Goal: Information Seeking & Learning: Learn about a topic

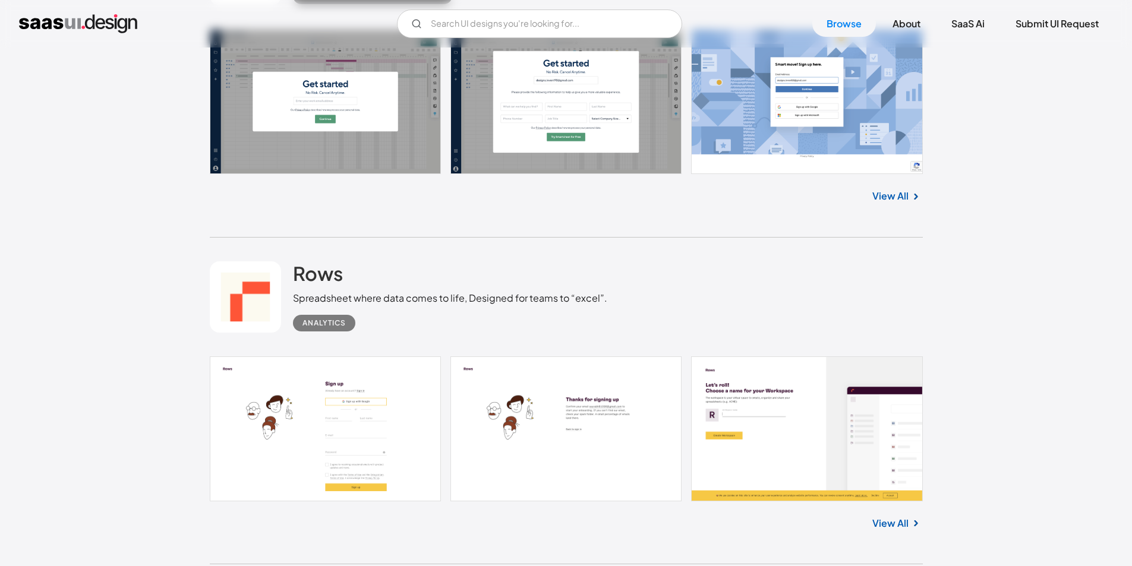
scroll to position [119, 0]
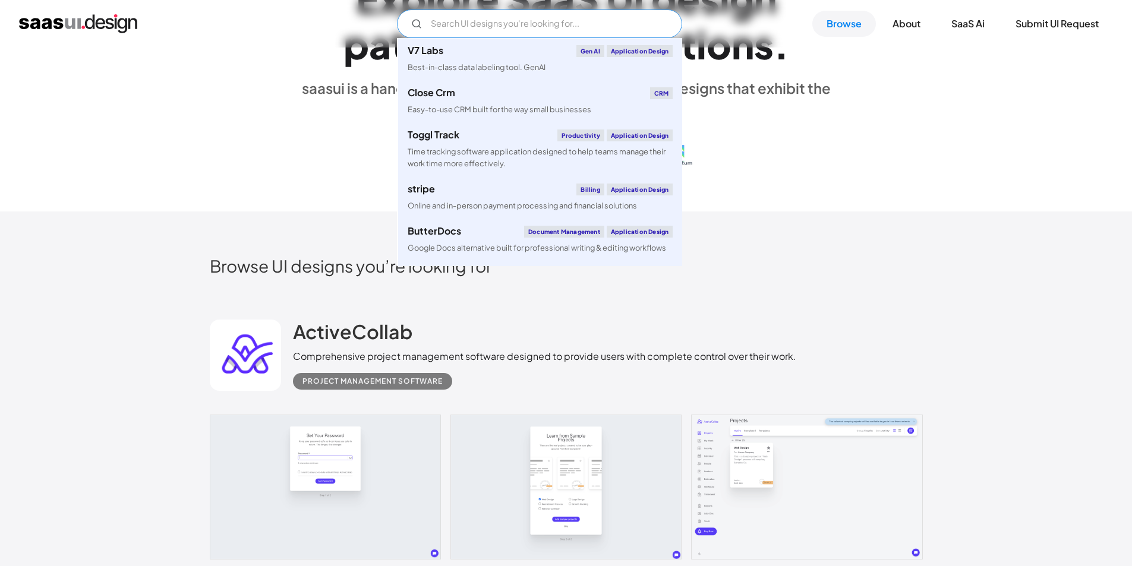
click at [549, 26] on input "Email Form" at bounding box center [539, 24] width 285 height 29
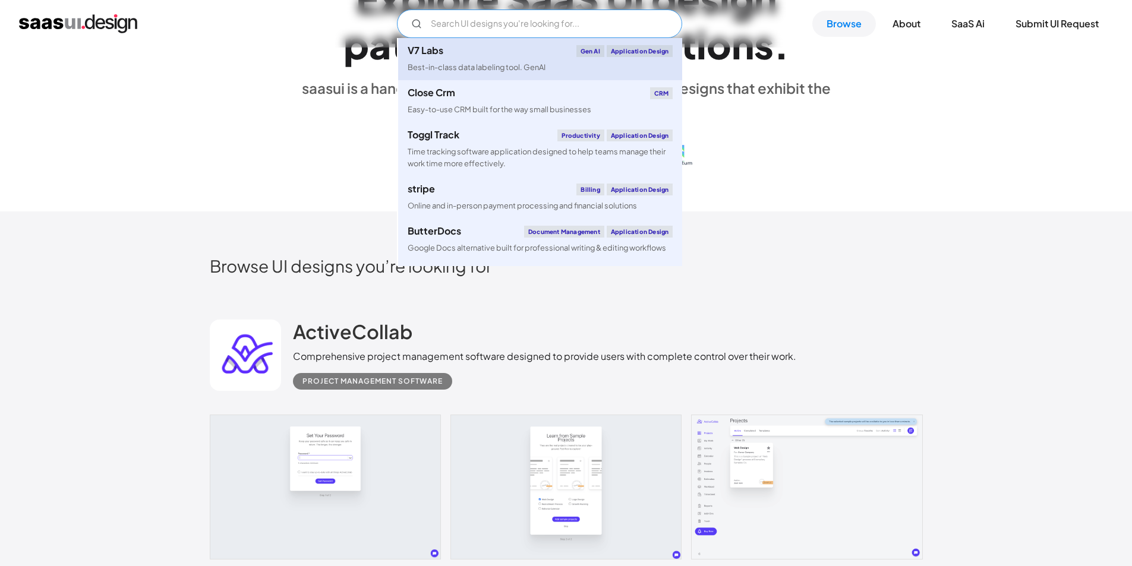
paste input "Skillshare"
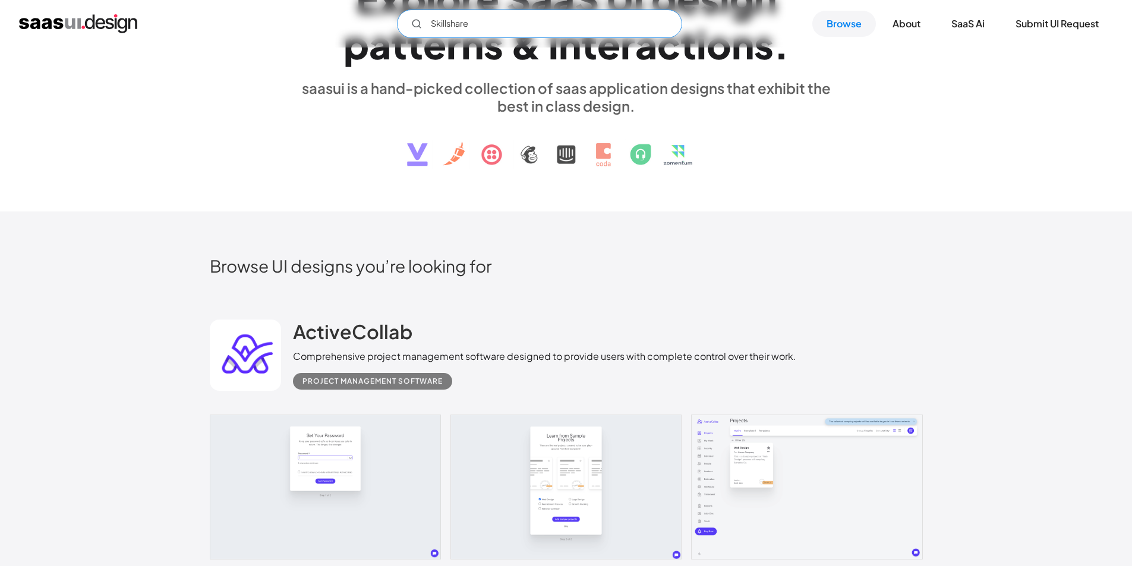
type input "Skillshare"
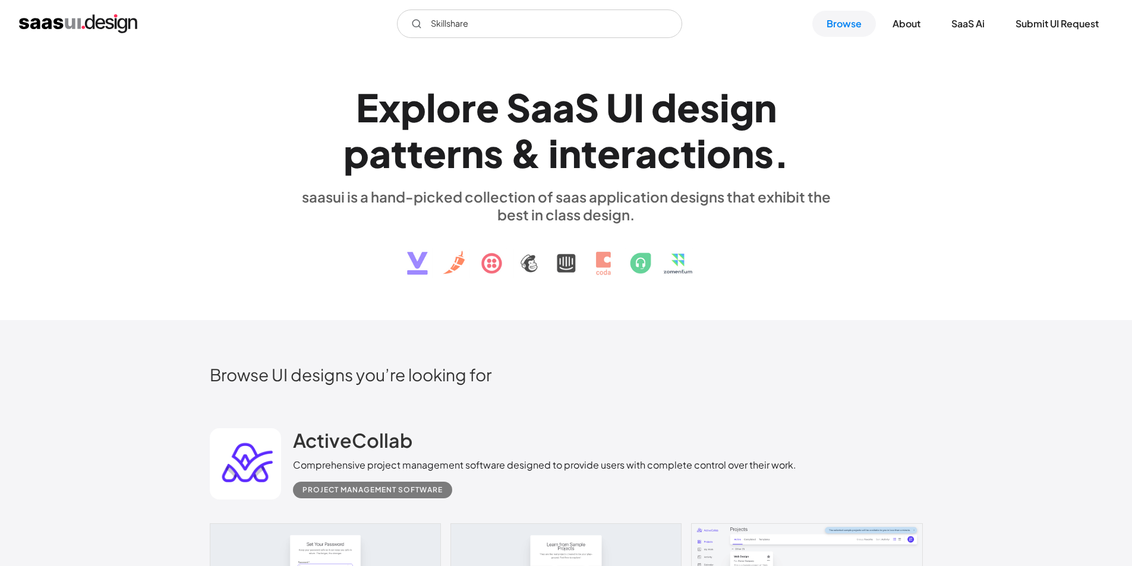
scroll to position [0, 0]
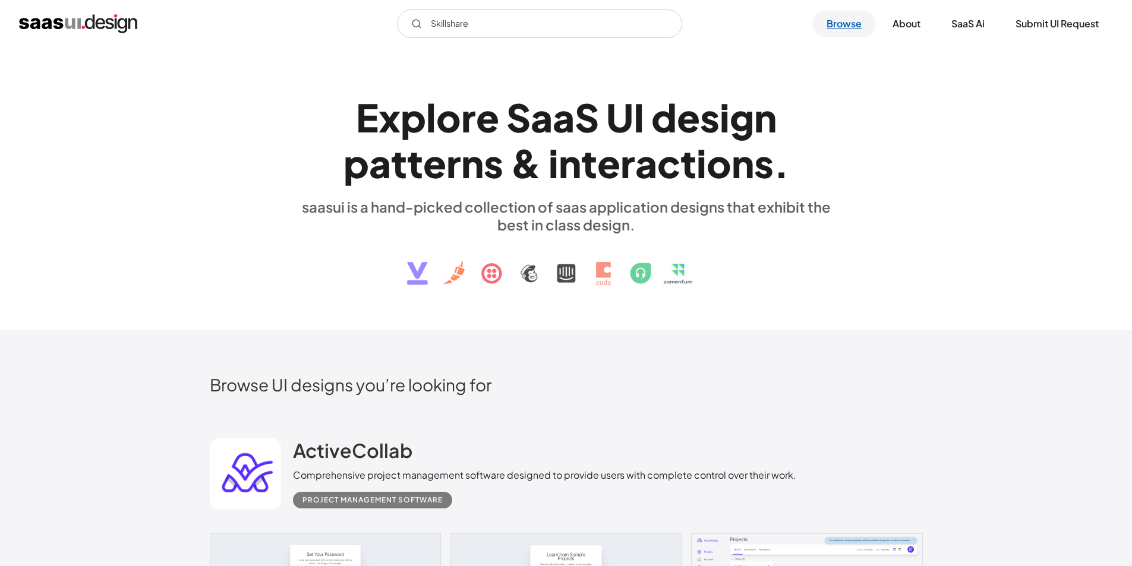
click at [826, 23] on link "Browse" at bounding box center [844, 24] width 64 height 26
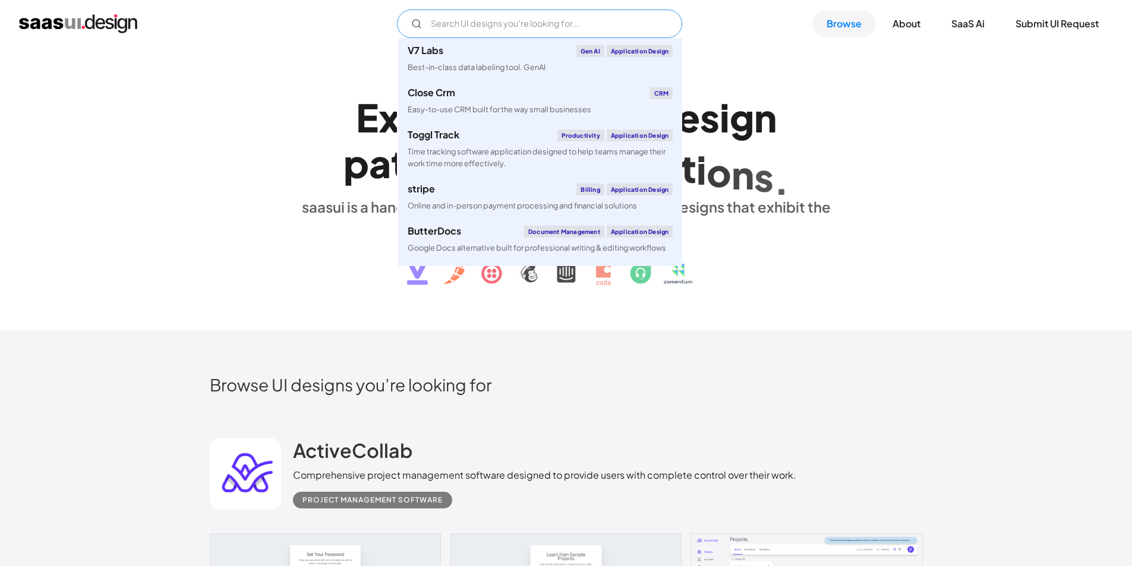
click at [474, 24] on input "Email Form" at bounding box center [539, 24] width 285 height 29
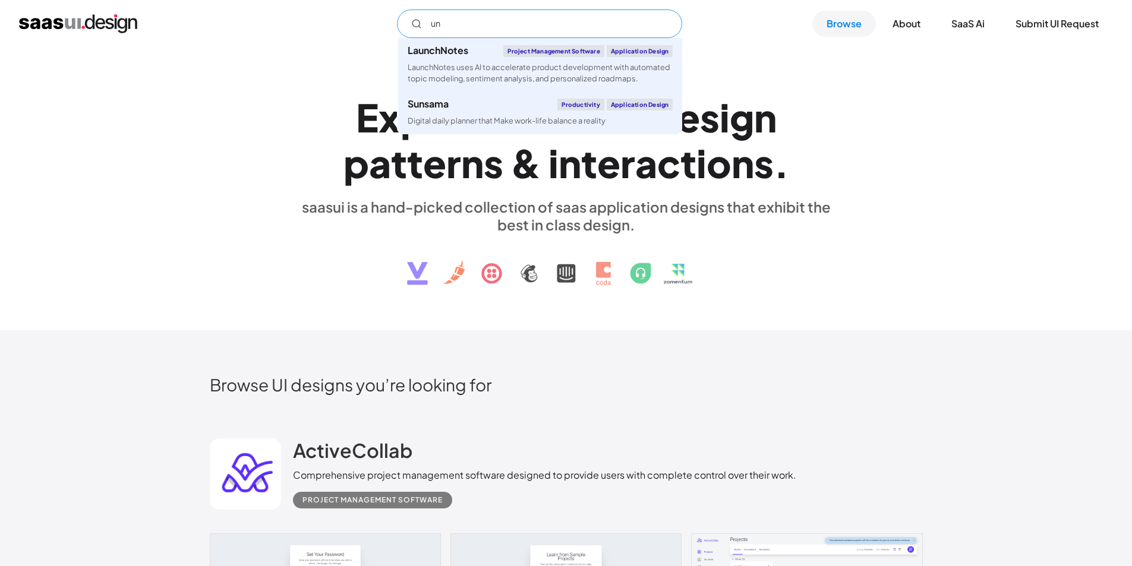
type input "u"
type input "s"
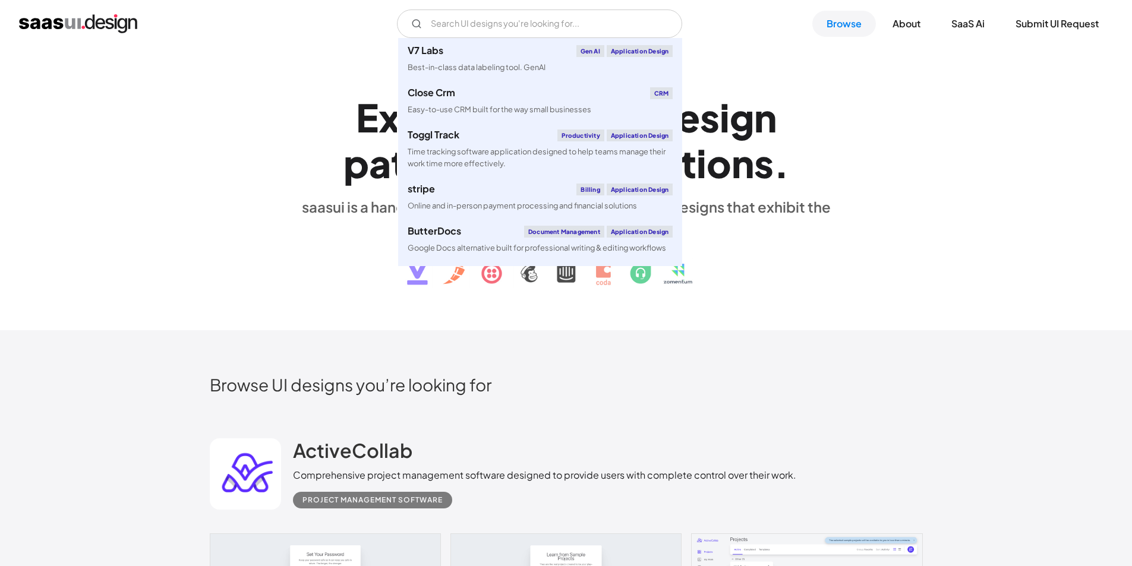
click at [872, 190] on div "E x p l o r e S a a S U I d e s i g n p a t t e r n s & i n t e r a c t i o n s…" at bounding box center [566, 189] width 713 height 213
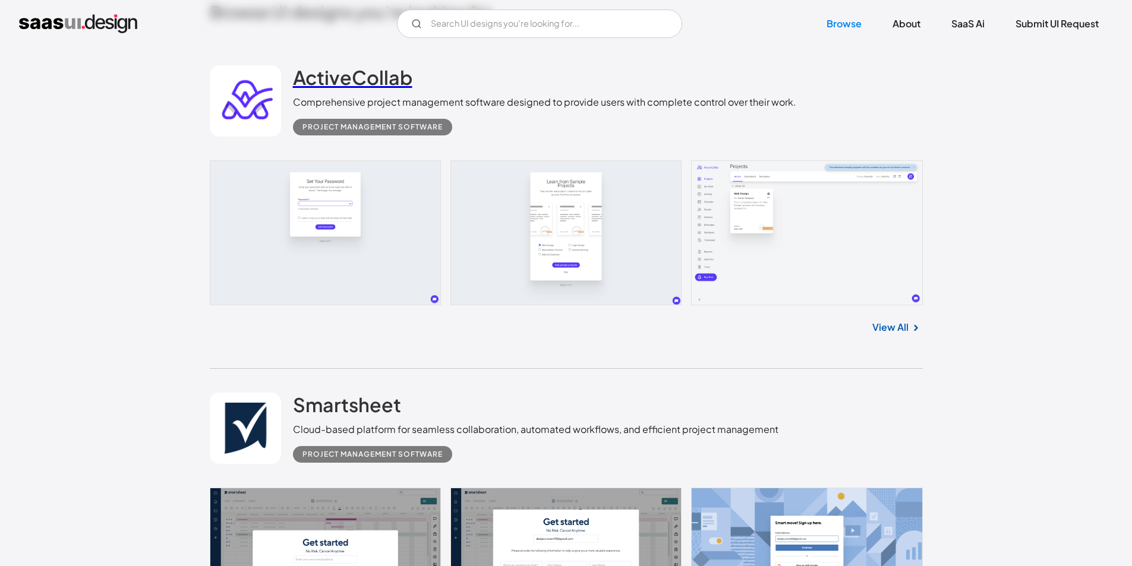
scroll to position [119, 0]
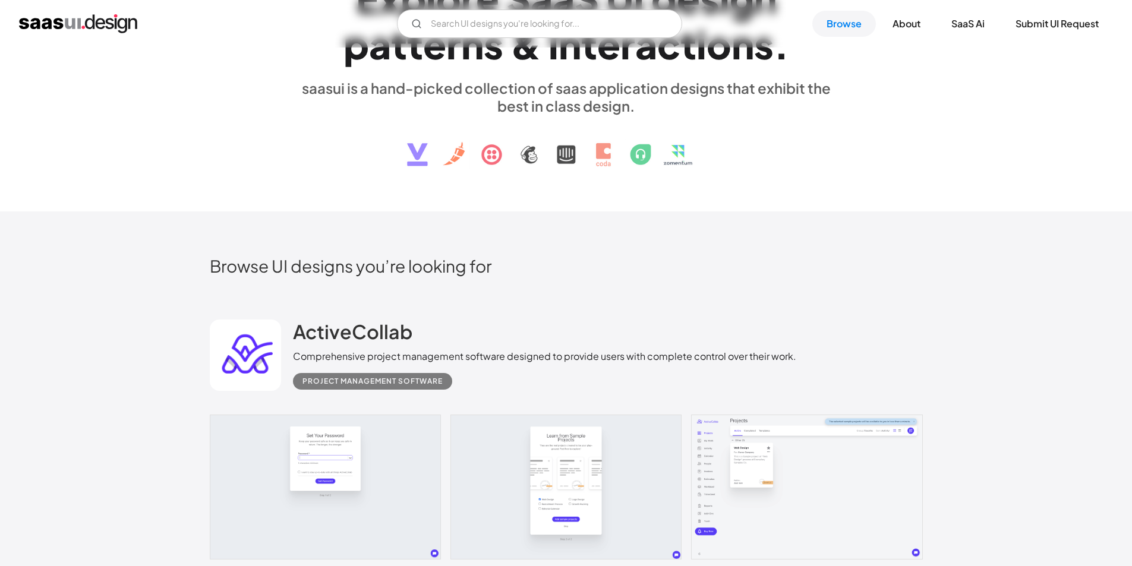
click at [470, 8] on div "V7 Labs Gen AI Application Design Best-in-class data labeling tool. GenAI Close…" at bounding box center [566, 24] width 1132 height 48
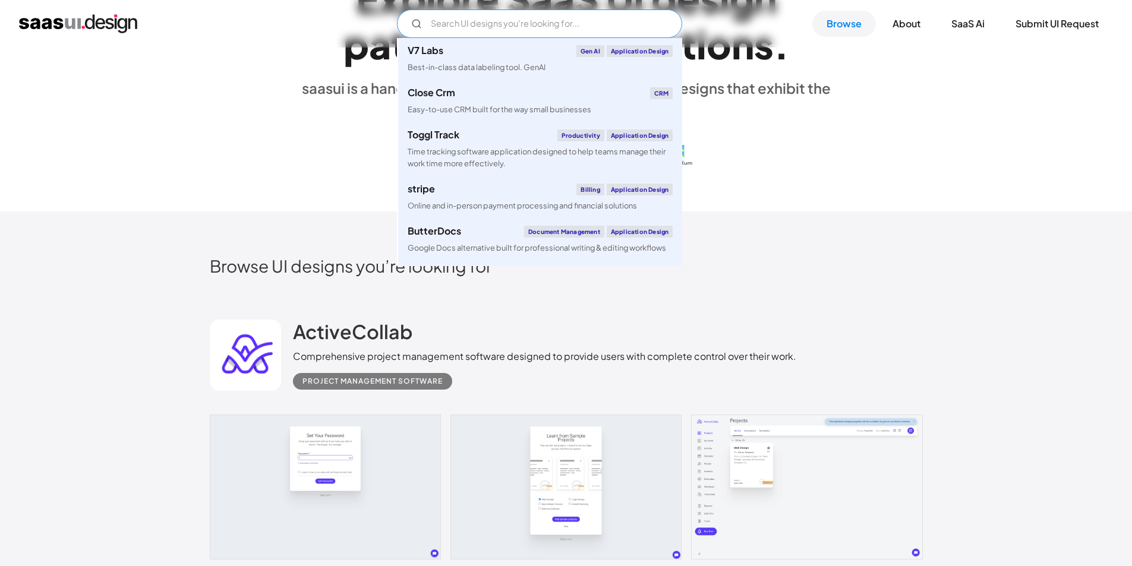
click at [466, 18] on input "Email Form" at bounding box center [539, 24] width 285 height 29
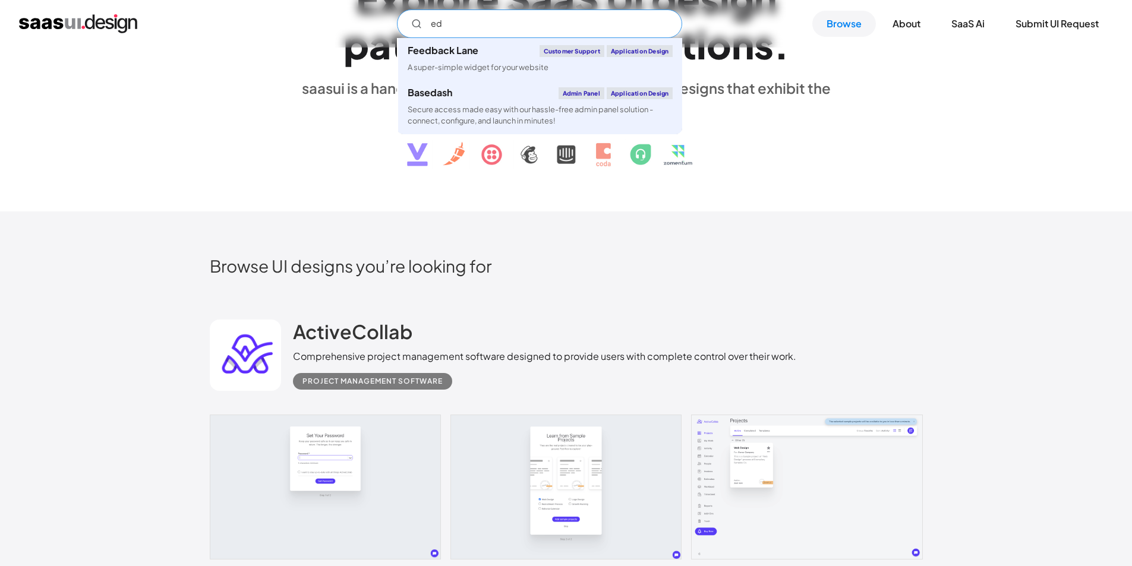
type input "e"
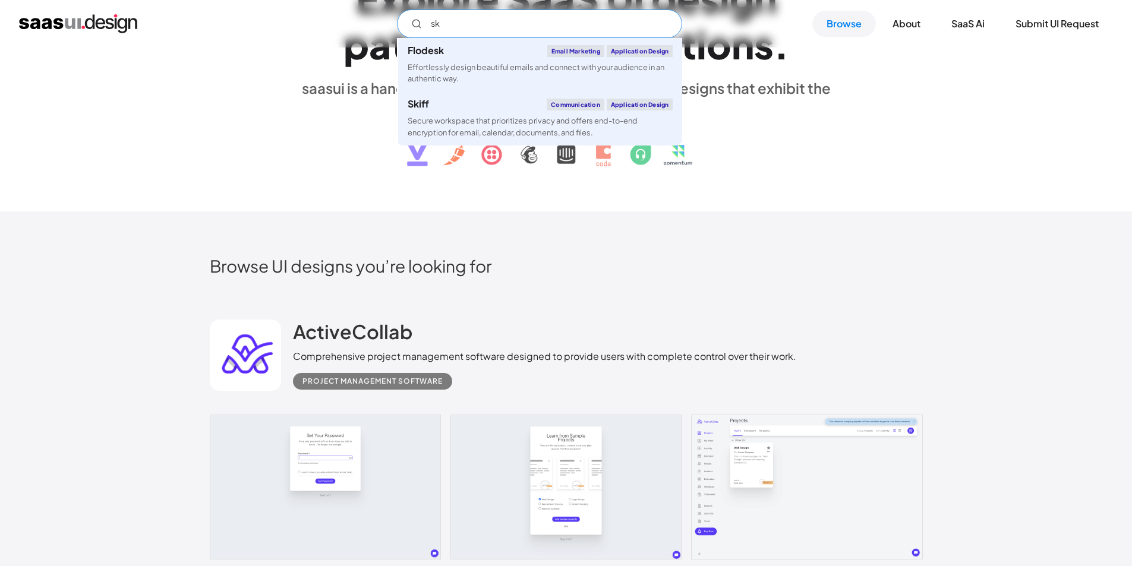
type input "s"
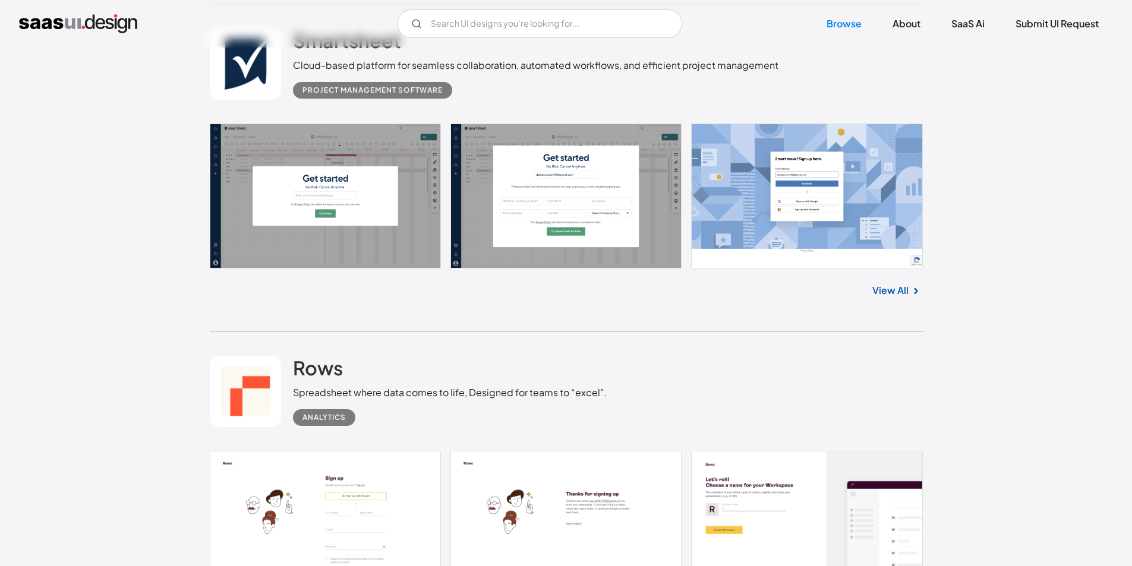
scroll to position [950, 0]
